Goal: Information Seeking & Learning: Understand process/instructions

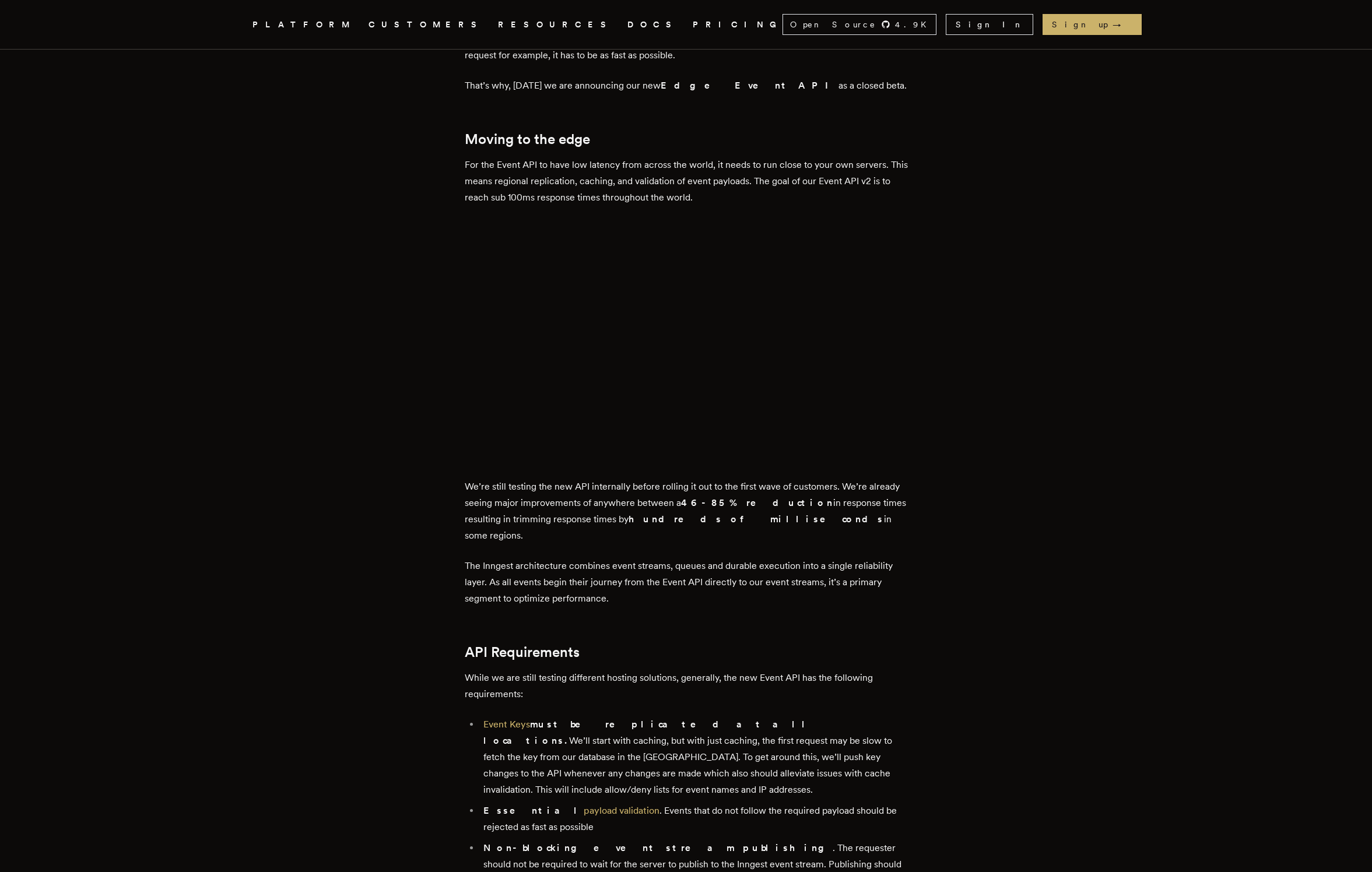
scroll to position [628, 0]
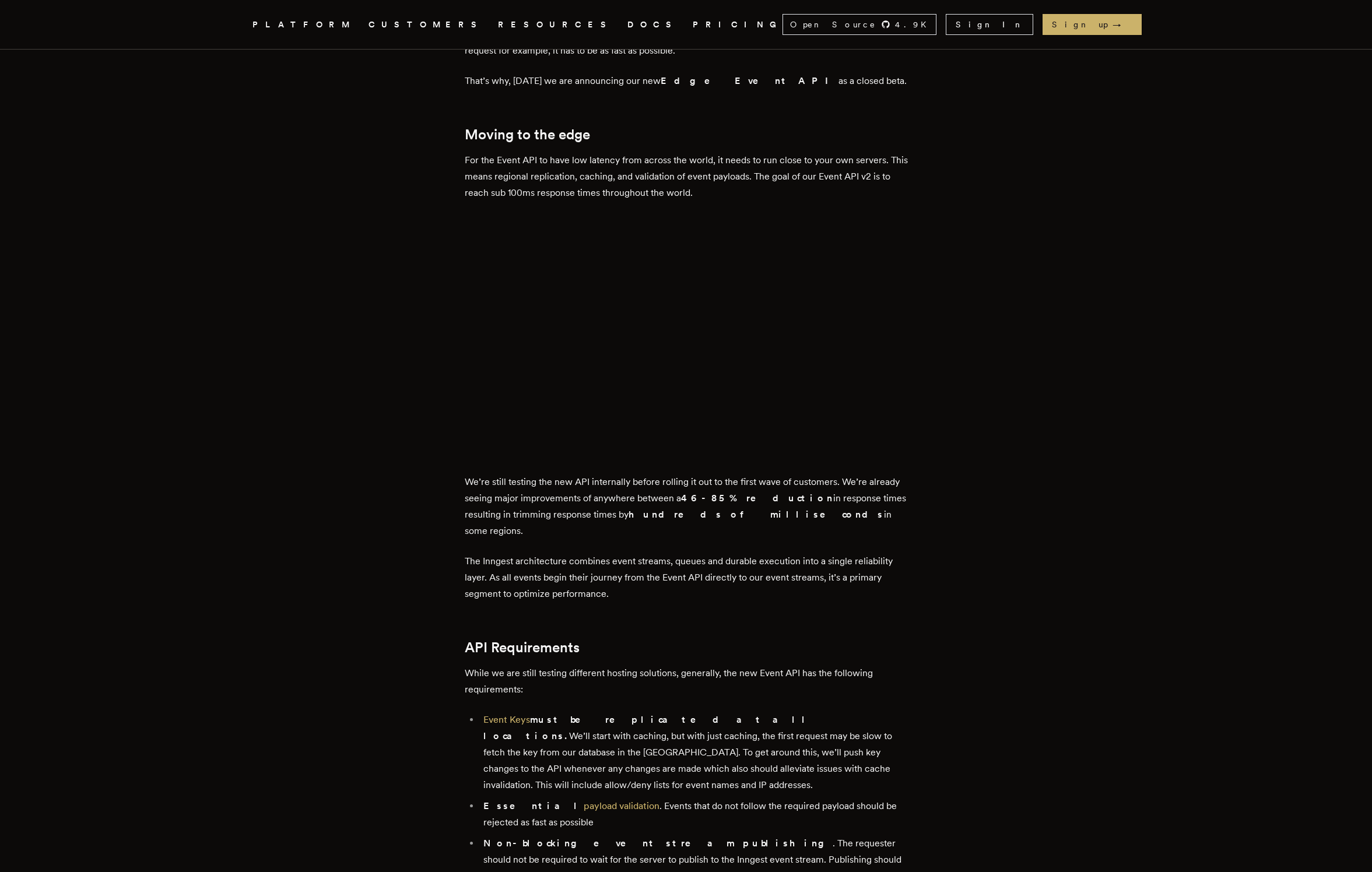
click at [627, 22] on link "DOCS" at bounding box center [653, 24] width 51 height 14
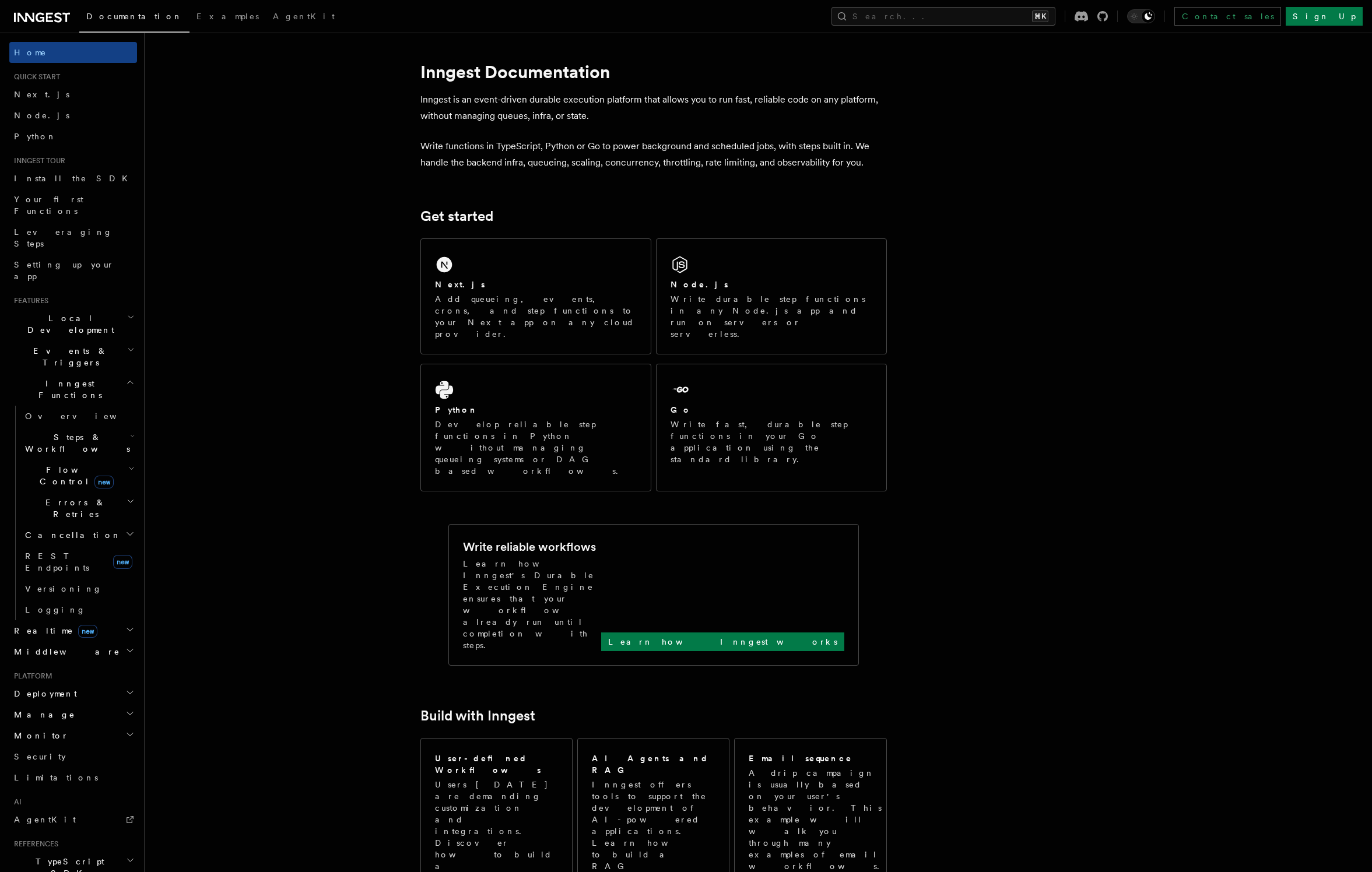
scroll to position [6, 0]
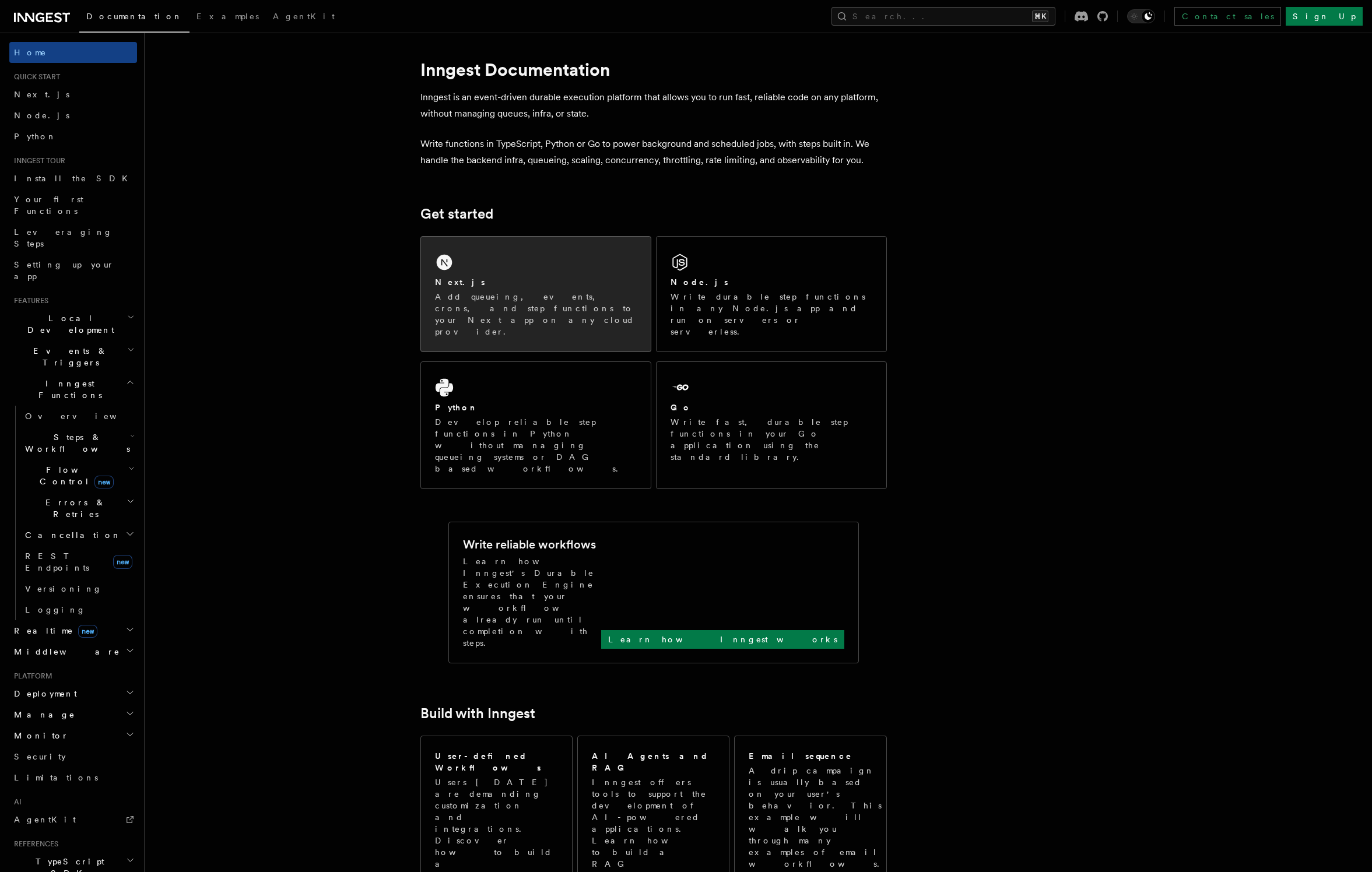
click at [509, 280] on div "Next.js" at bounding box center [536, 282] width 202 height 12
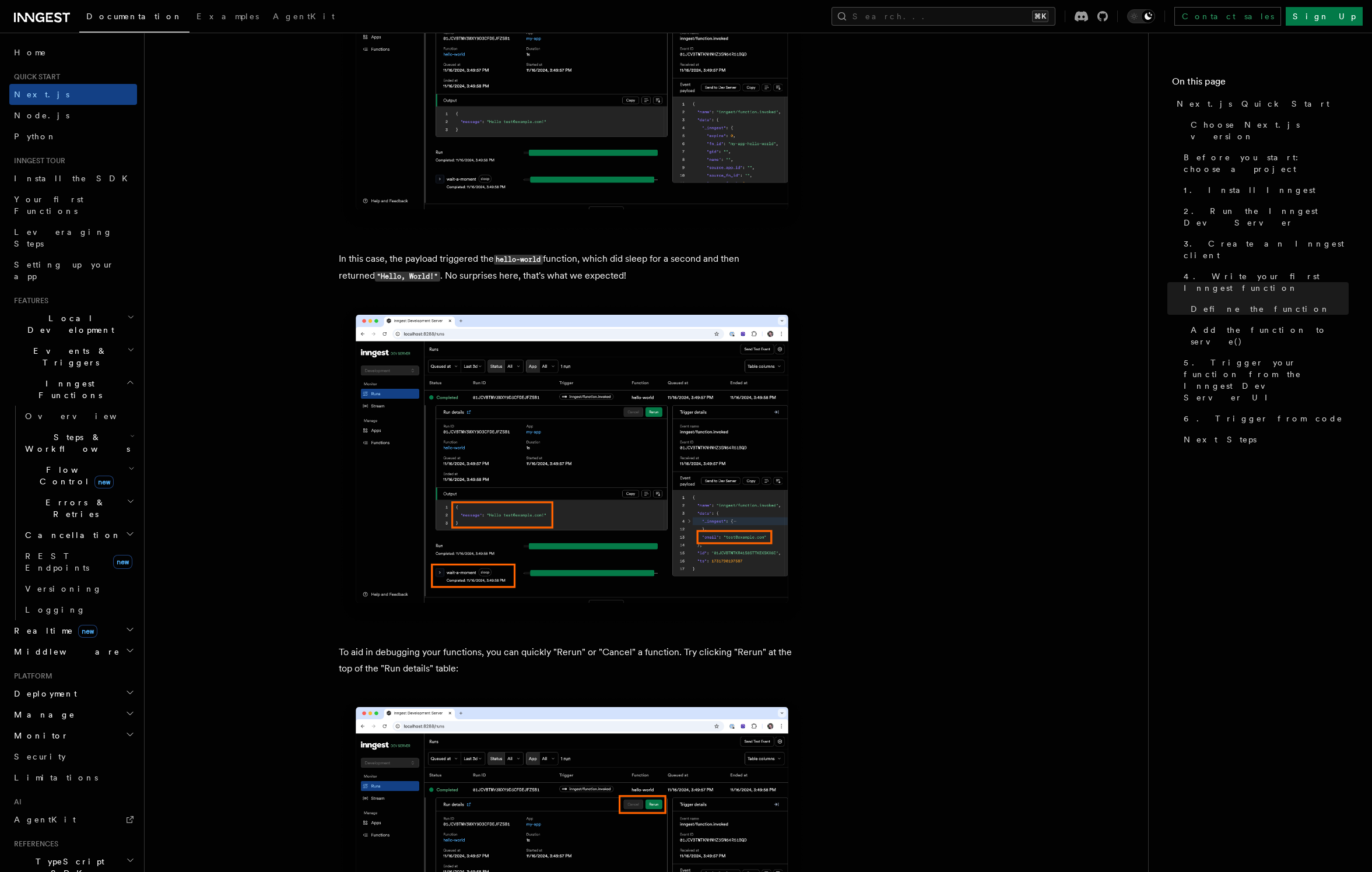
scroll to position [4512, 0]
